Goal: Transaction & Acquisition: Purchase product/service

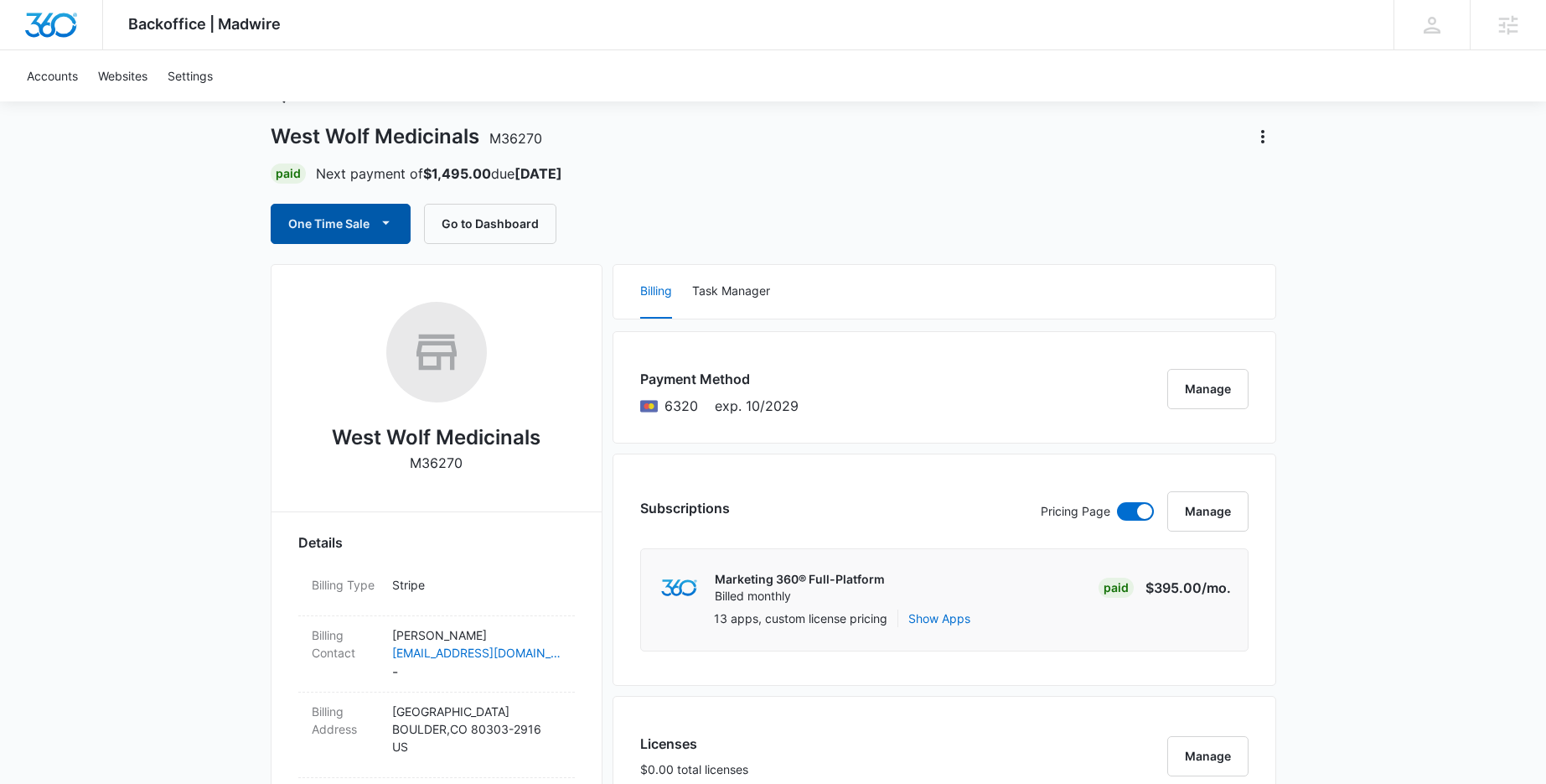
scroll to position [99, 0]
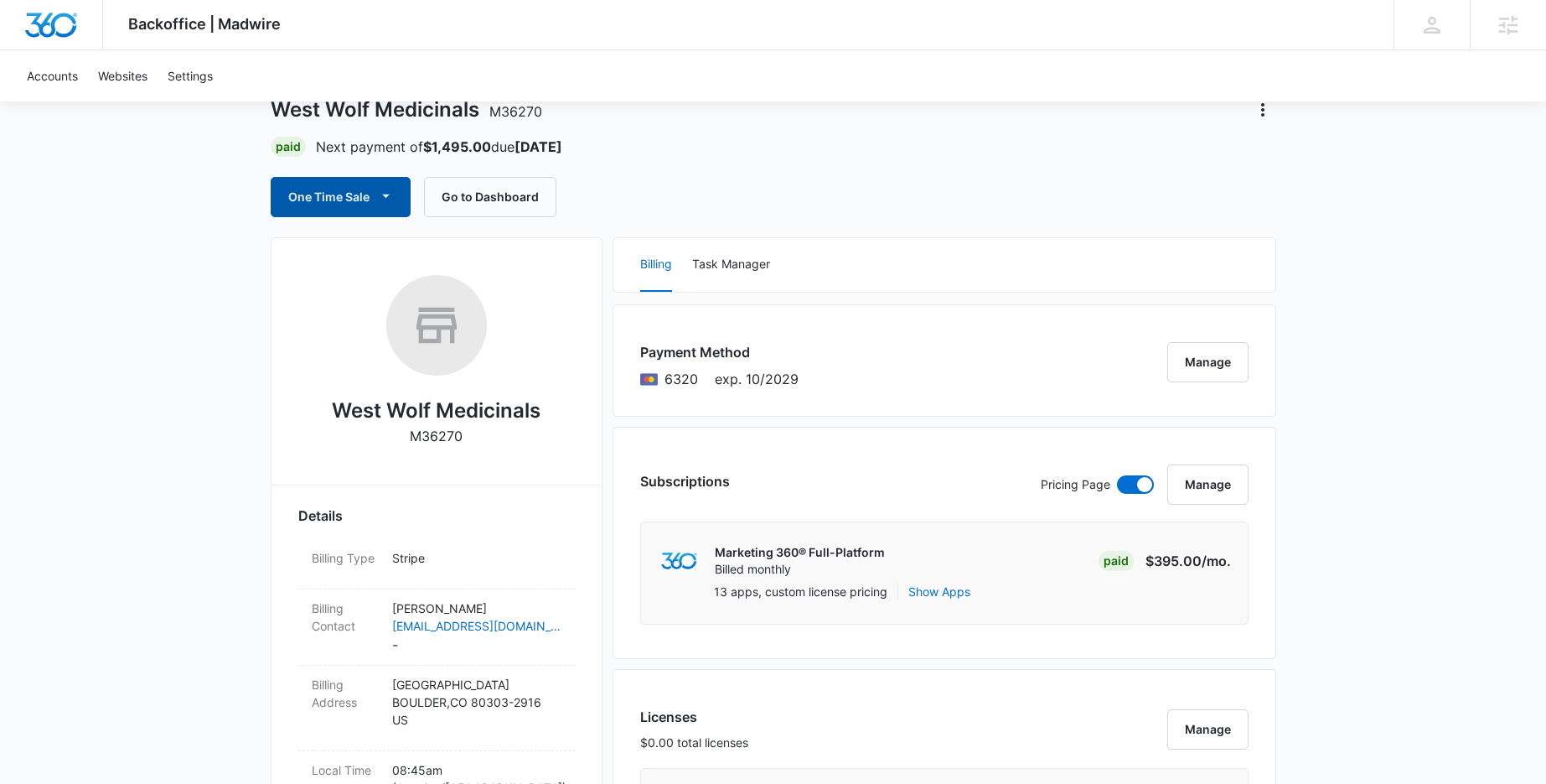
click at [355, 181] on button "One Time Sale" at bounding box center [341, 196] width 140 height 40
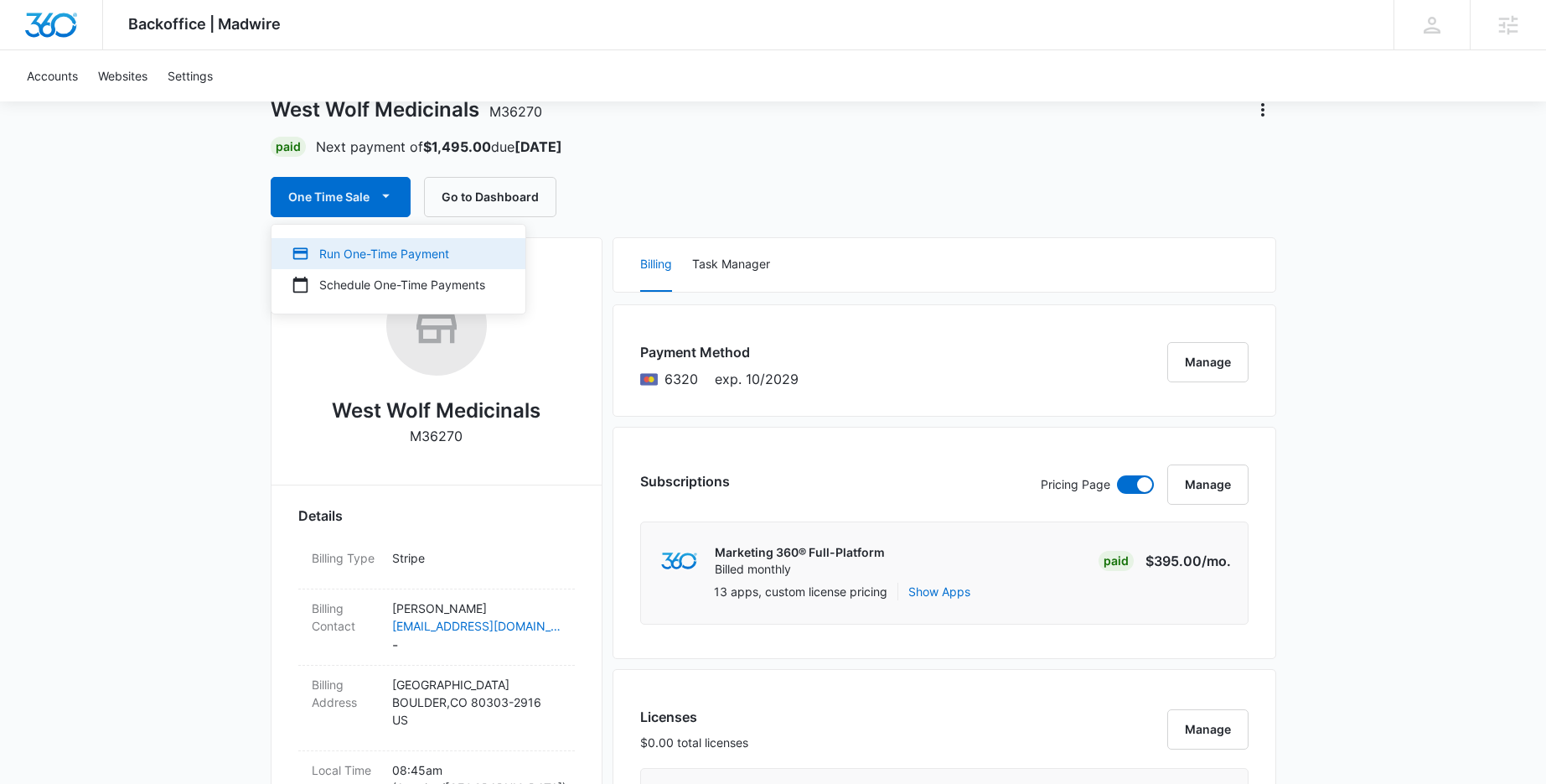
click at [385, 256] on div "Run One-Time Payment" at bounding box center [388, 254] width 194 height 18
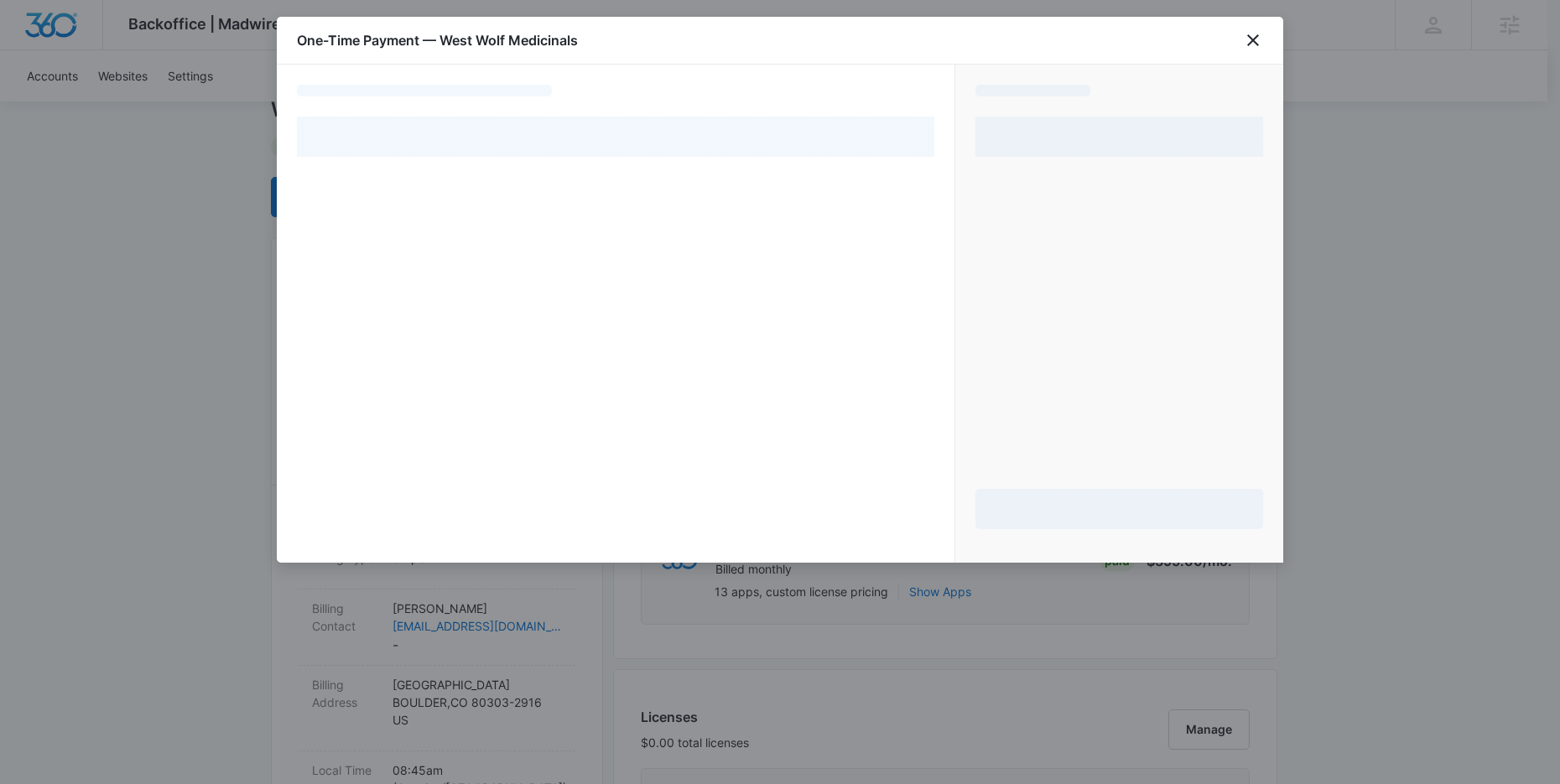
select select "pm_1RiIQSA4n8RTgNjUsnPxXDbO"
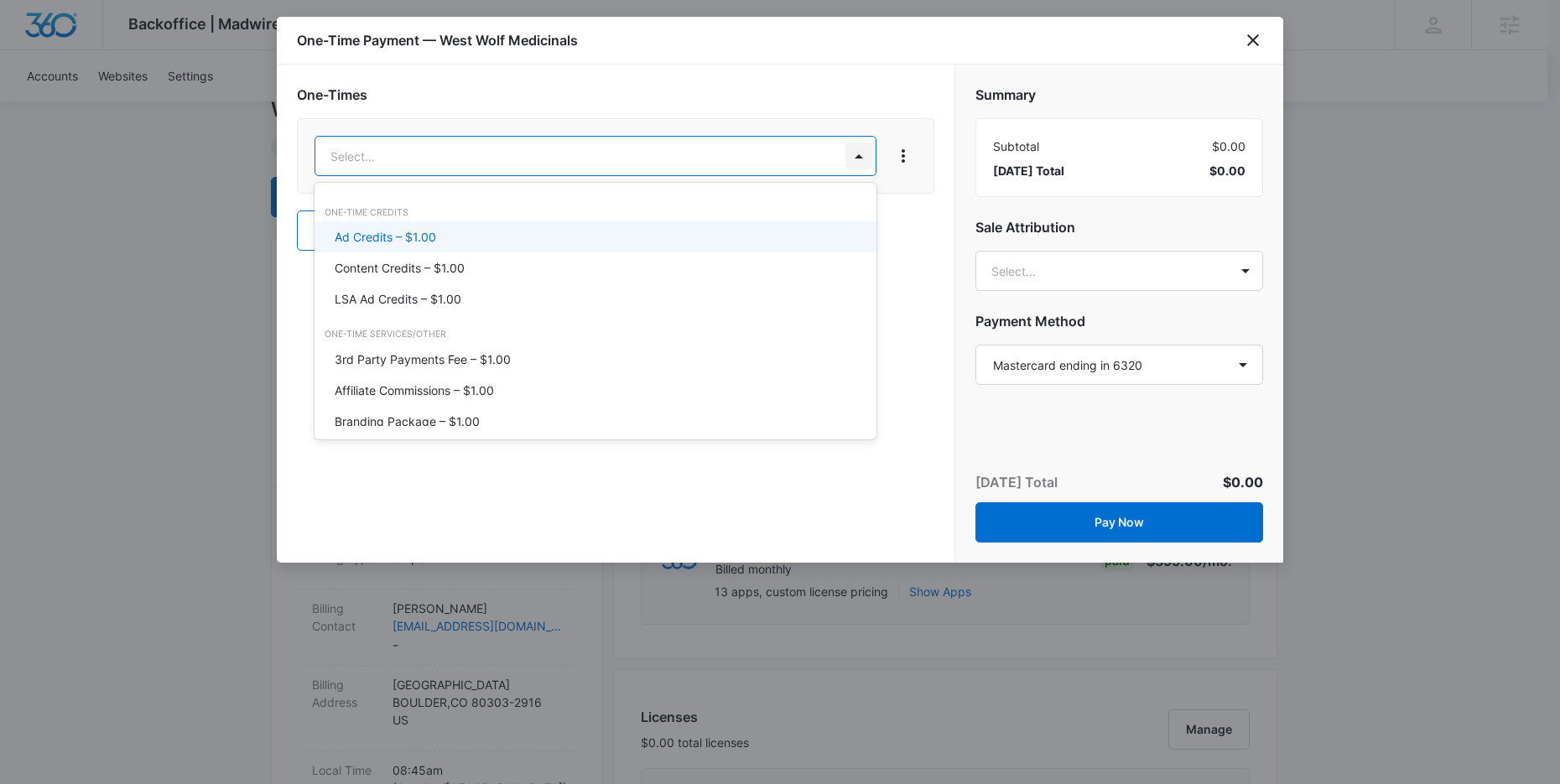
click at [433, 273] on p "Content Credits – $1.00" at bounding box center [399, 268] width 130 height 18
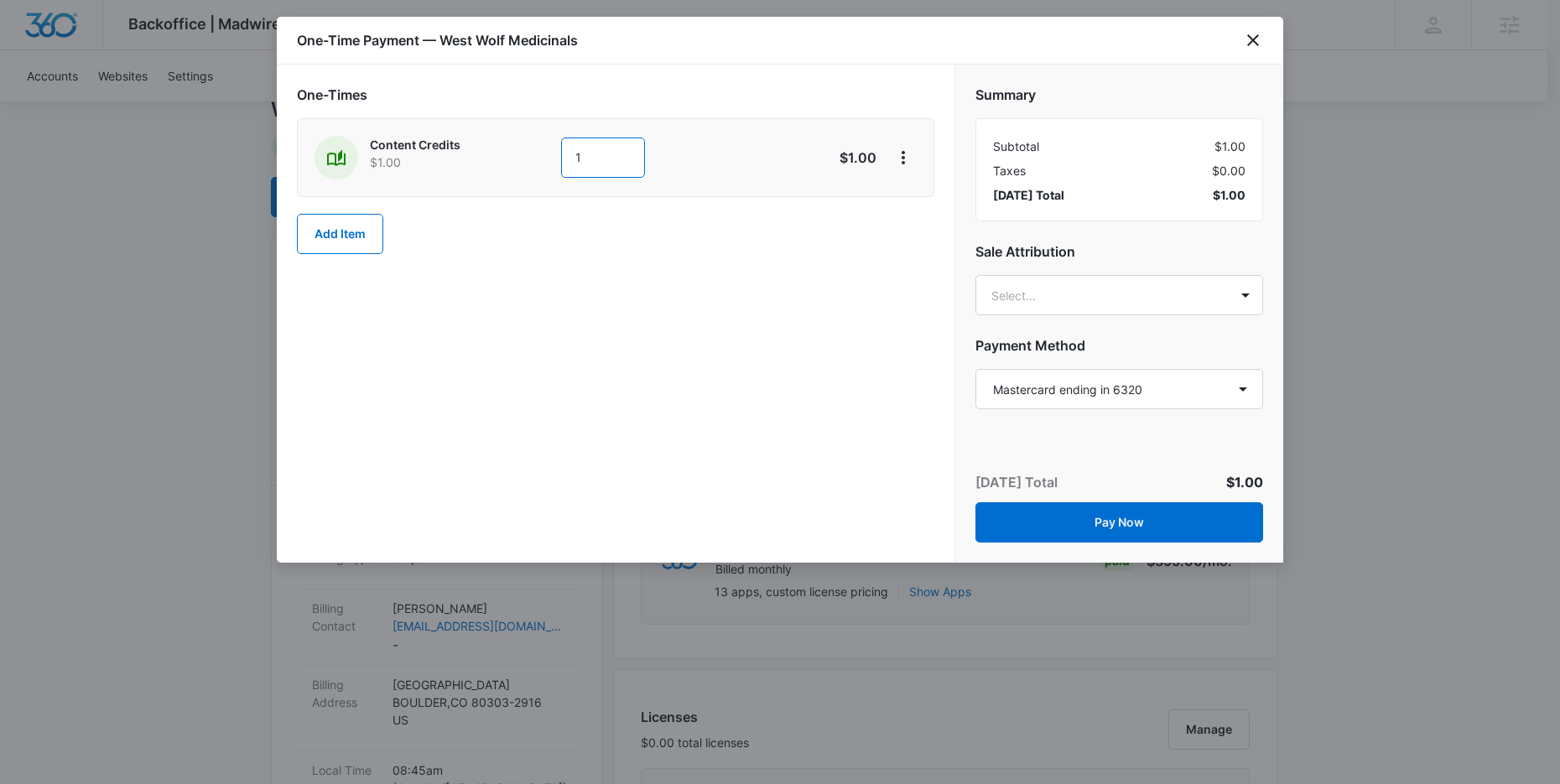
click at [595, 158] on input "1" at bounding box center [603, 157] width 84 height 40
type input "200"
click at [690, 357] on div "One-Times Content Credits $1.00 200 $200.00 Add Item" at bounding box center [615, 313] width 677 height 498
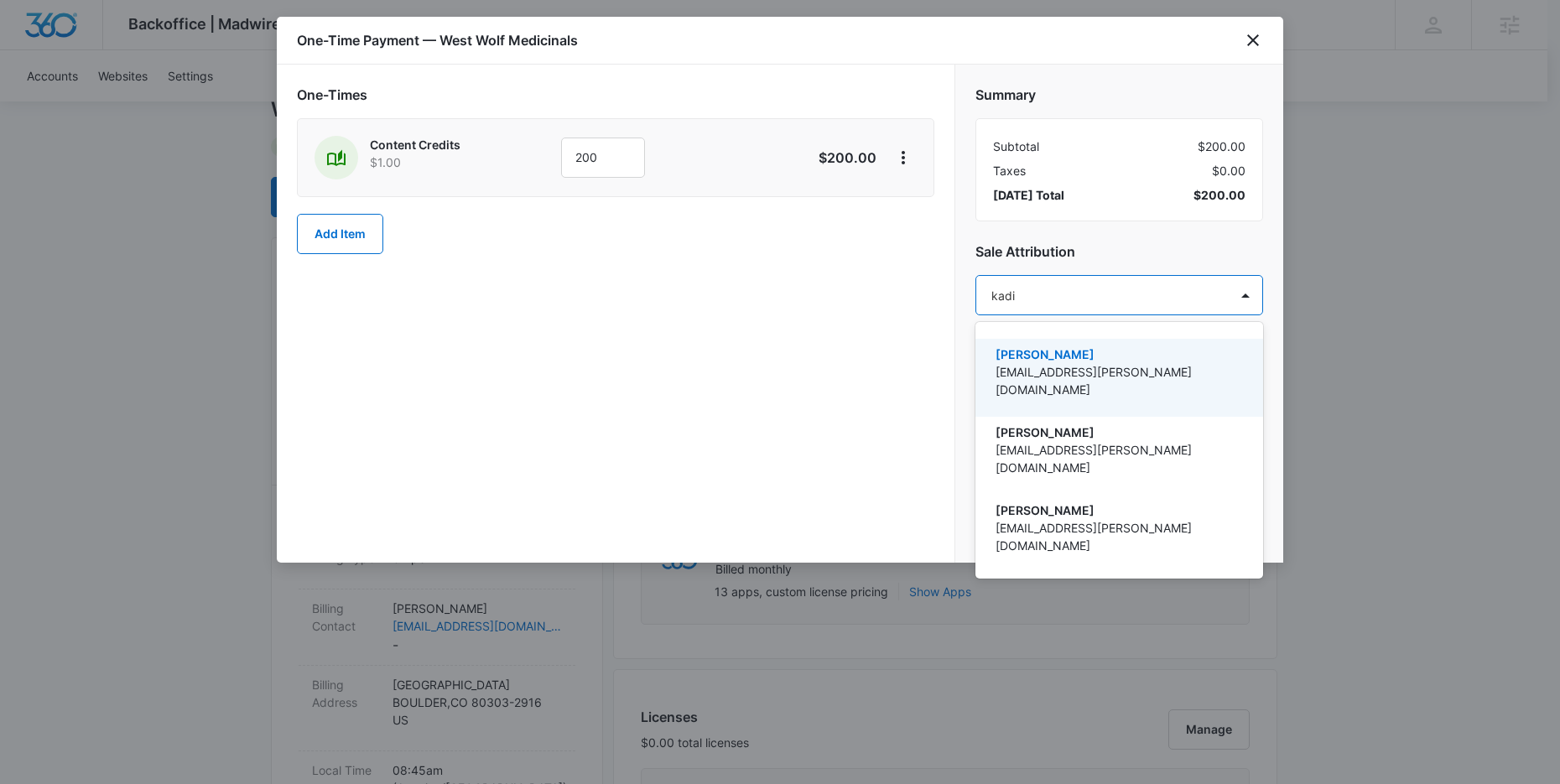
type input "kadin"
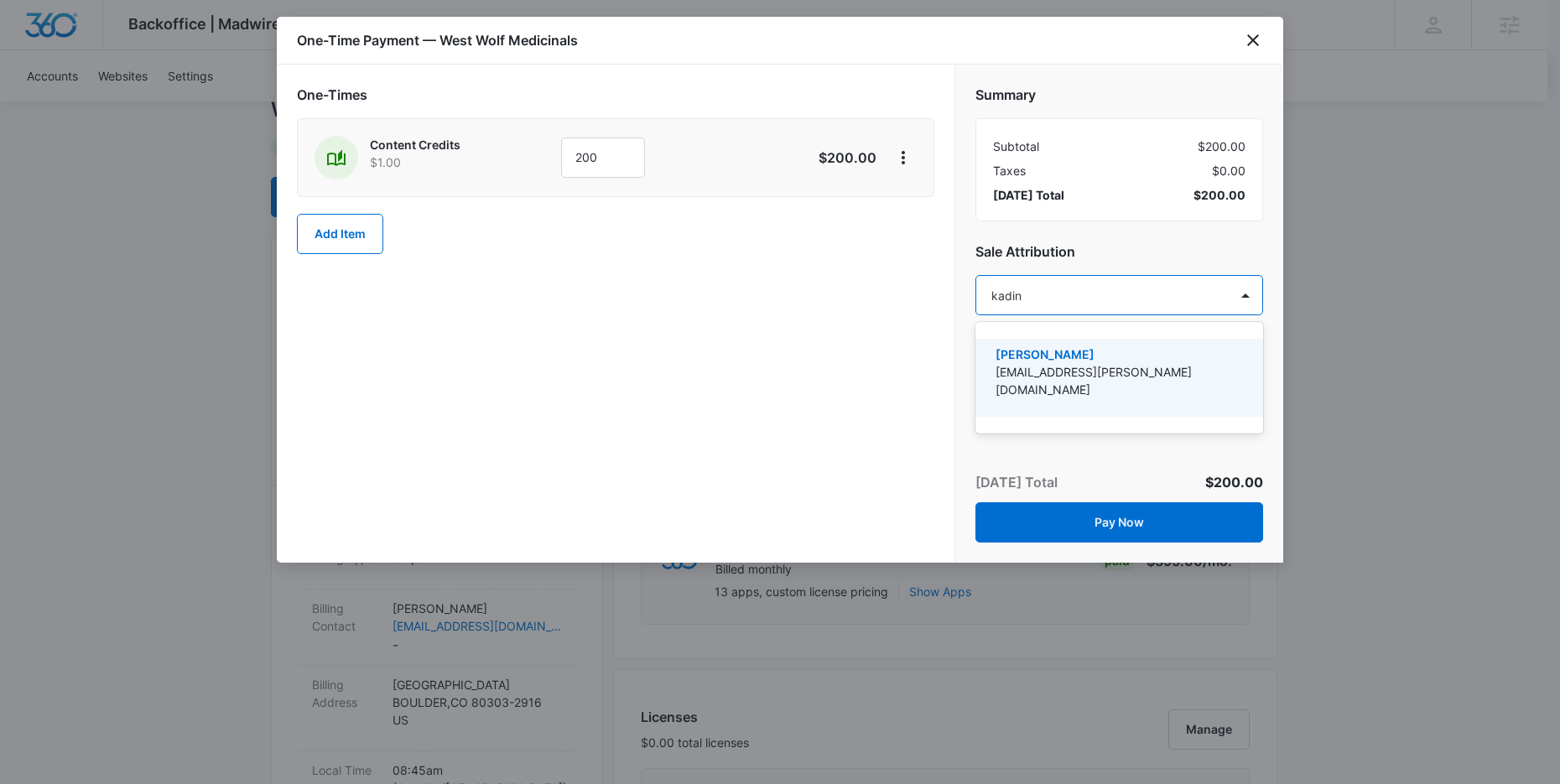
click at [1033, 357] on p "[PERSON_NAME]" at bounding box center [1117, 354] width 244 height 18
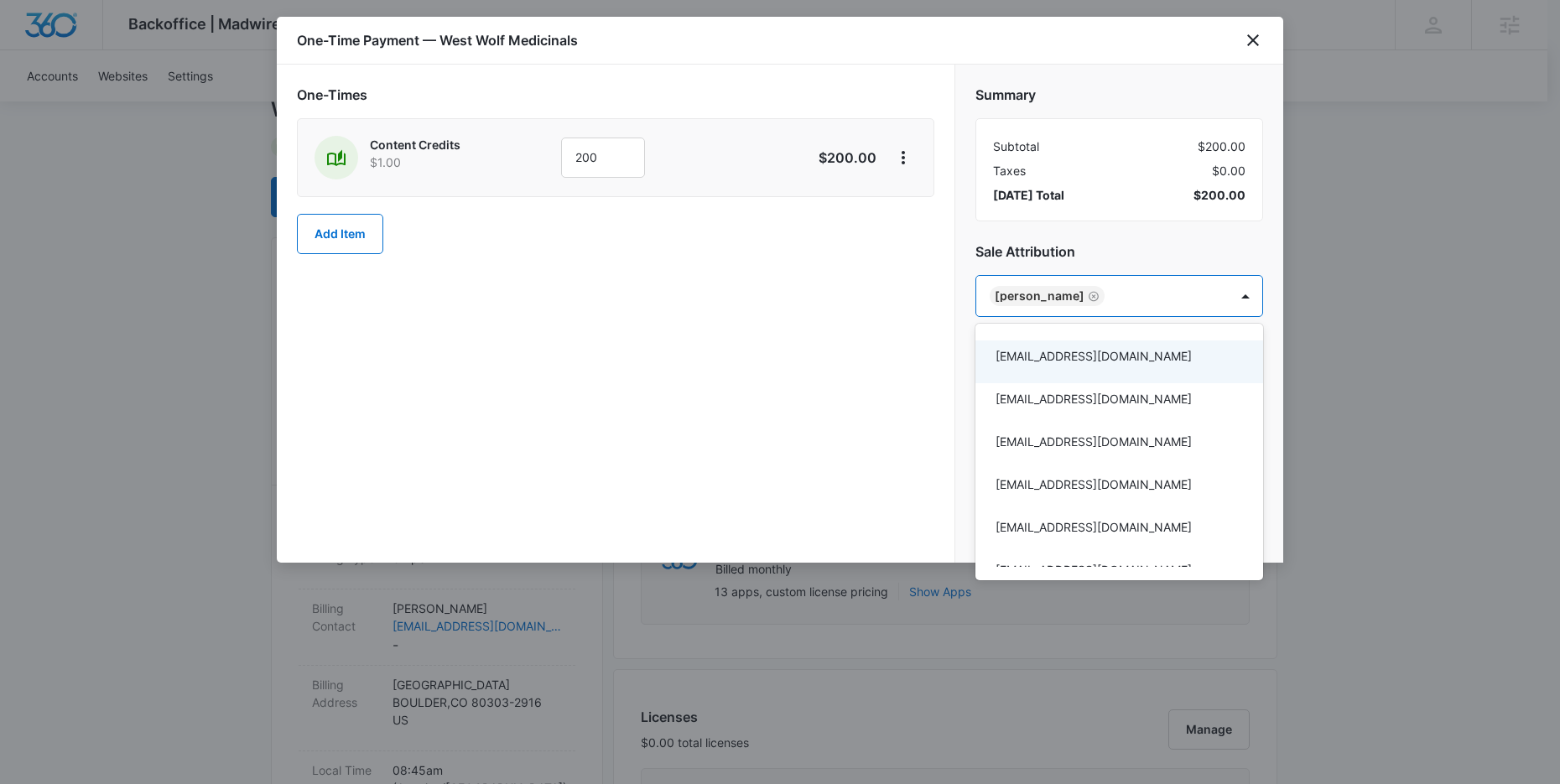
click at [880, 359] on div at bounding box center [780, 392] width 1560 height 784
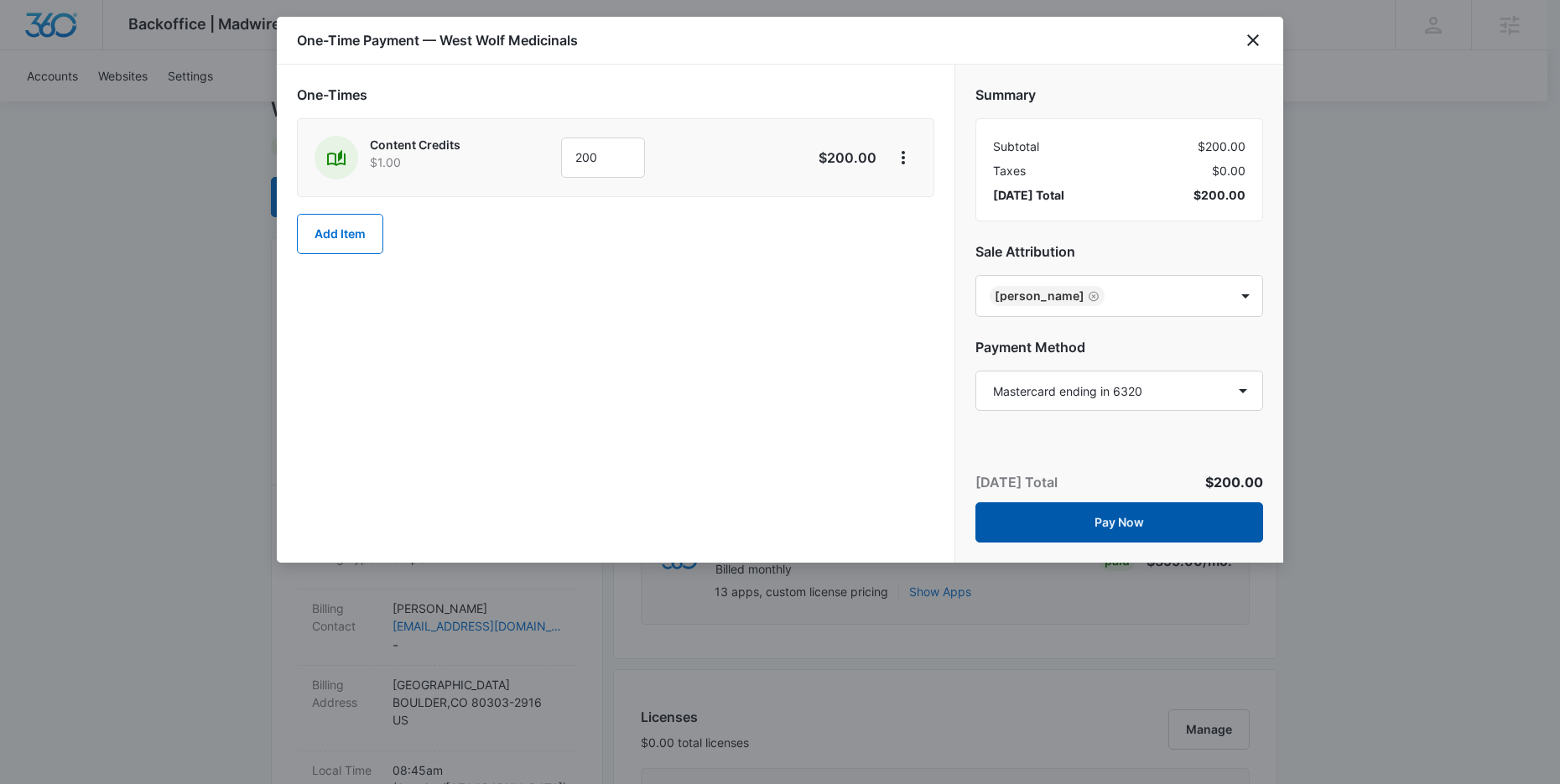
click at [1155, 517] on button "Pay Now" at bounding box center [1118, 521] width 288 height 40
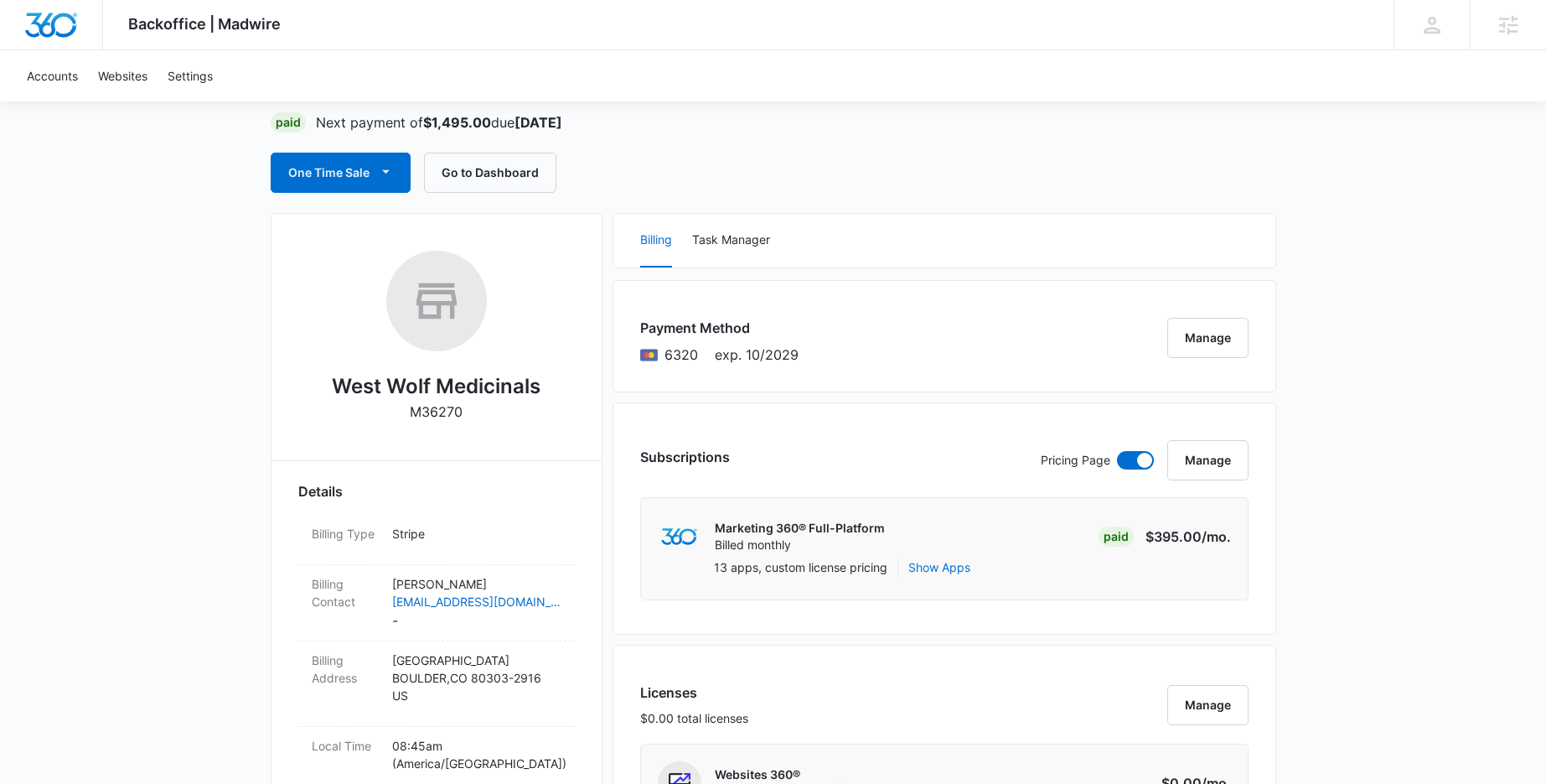
scroll to position [124, 0]
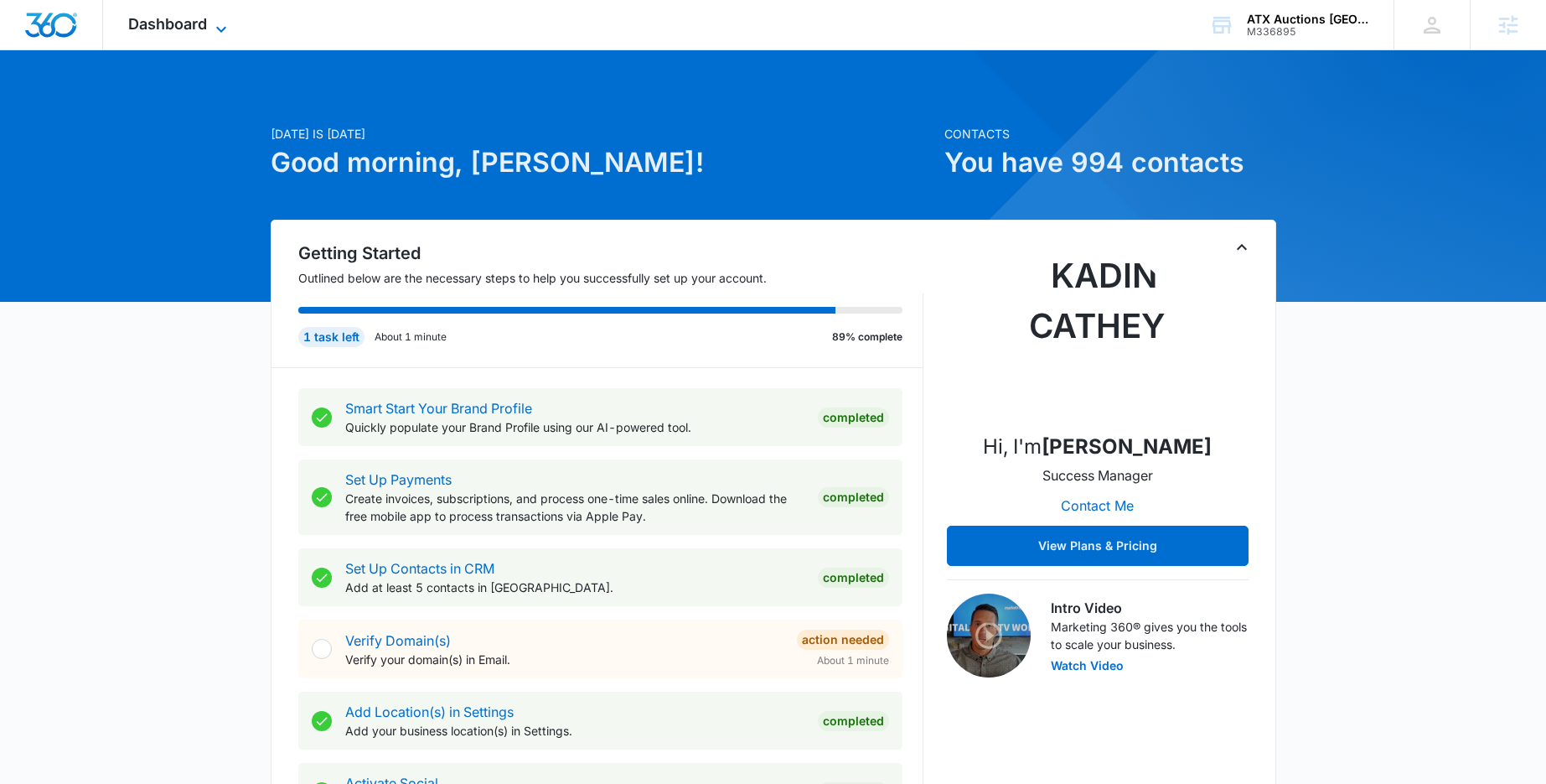
click at [212, 22] on icon at bounding box center [221, 29] width 20 height 20
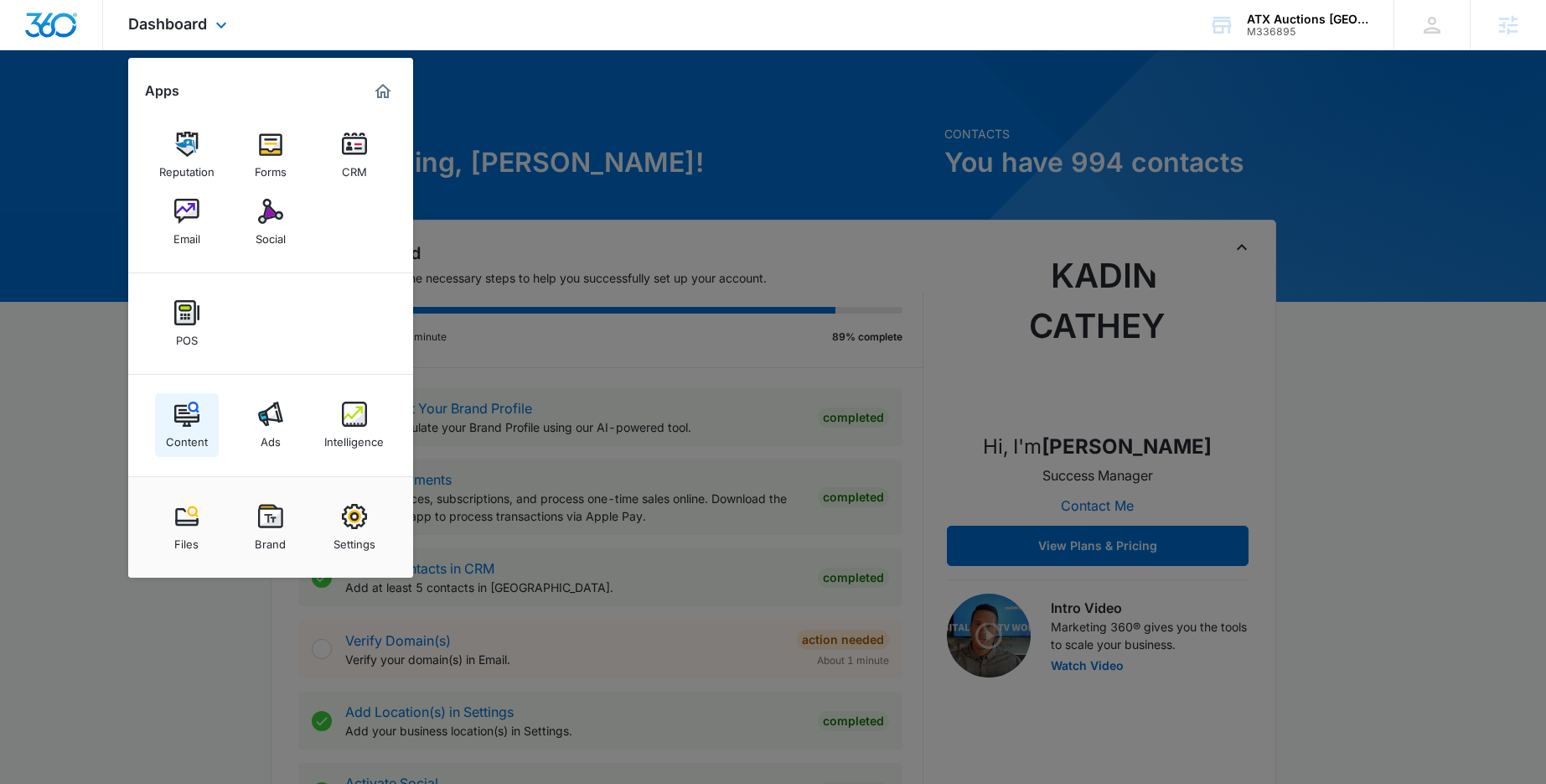
click at [182, 427] on div "Content" at bounding box center [187, 437] width 42 height 22
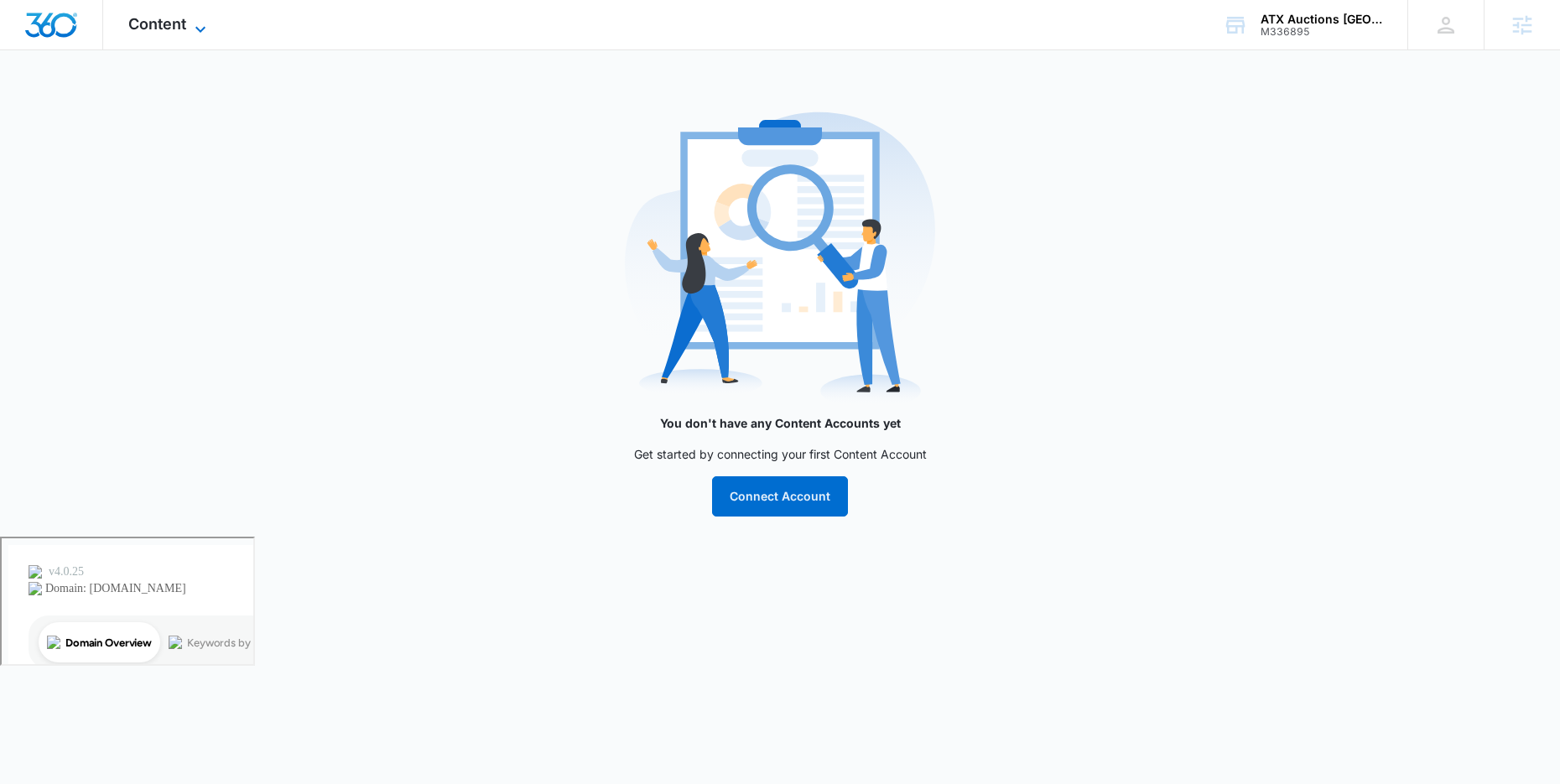
click at [192, 30] on icon at bounding box center [200, 29] width 20 height 20
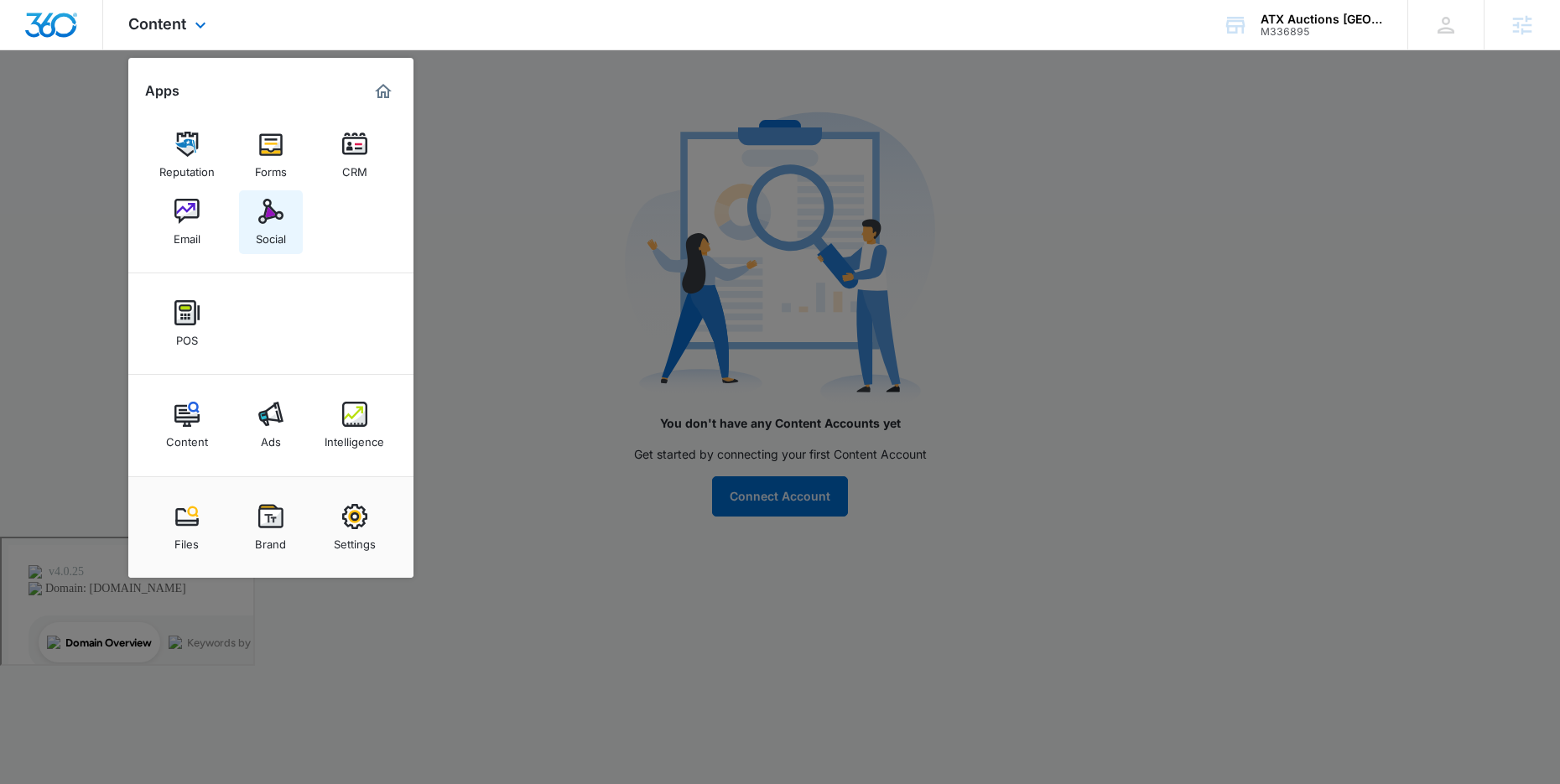
click at [273, 214] on img at bounding box center [271, 211] width 25 height 25
